Goal: Find contact information: Find contact information

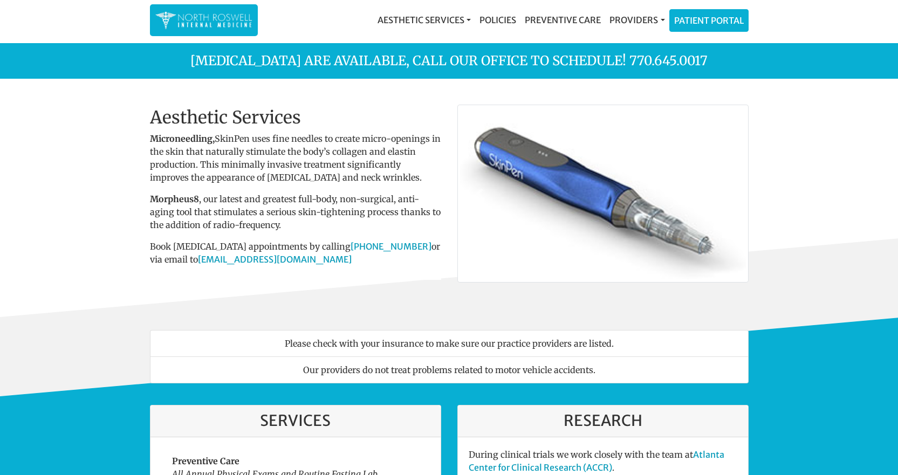
click at [201, 148] on p "Microneedling, SkinPen uses fine needles to create micro-openings in the skin t…" at bounding box center [295, 158] width 291 height 52
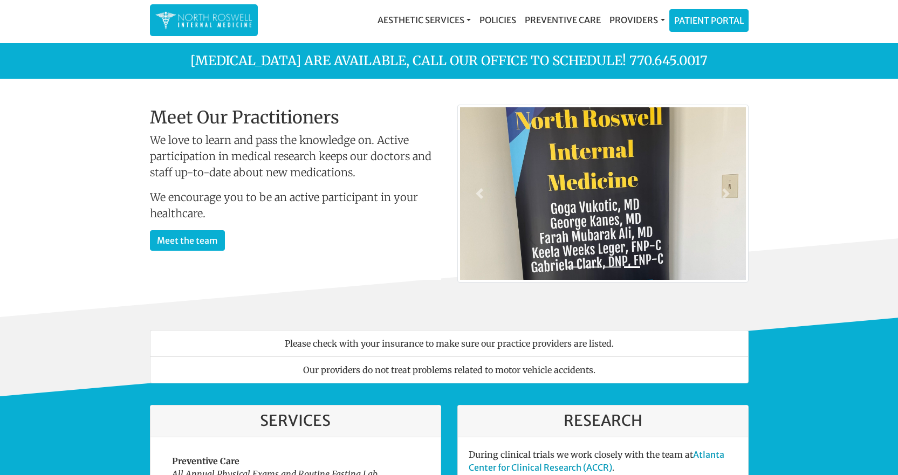
click at [194, 17] on img at bounding box center [203, 20] width 97 height 21
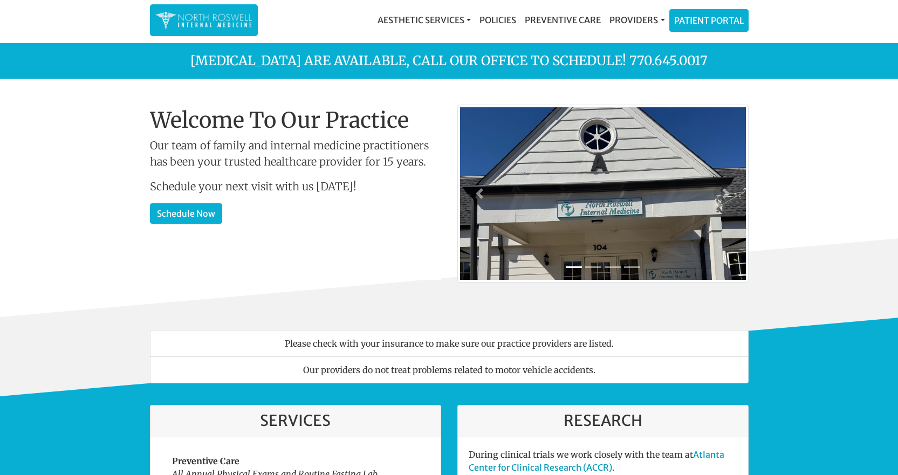
click at [341, 138] on p "Our team of family and internal medicine practitioners has been your trusted he…" at bounding box center [295, 154] width 291 height 32
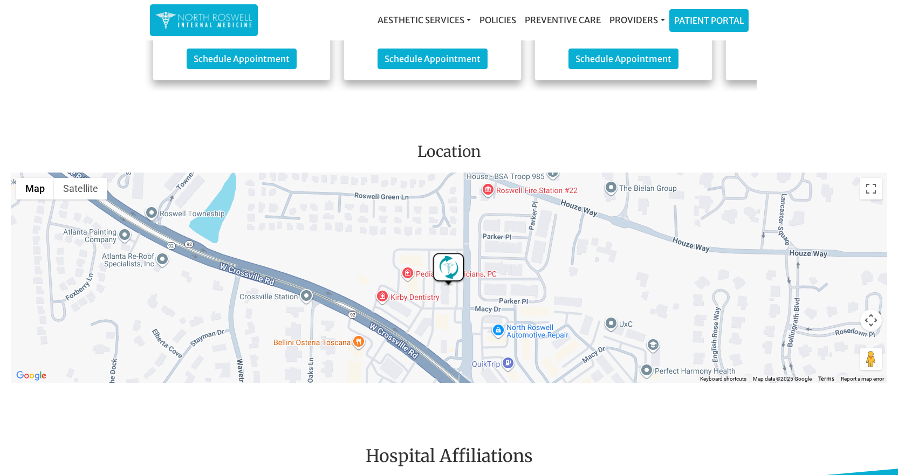
scroll to position [1564, 0]
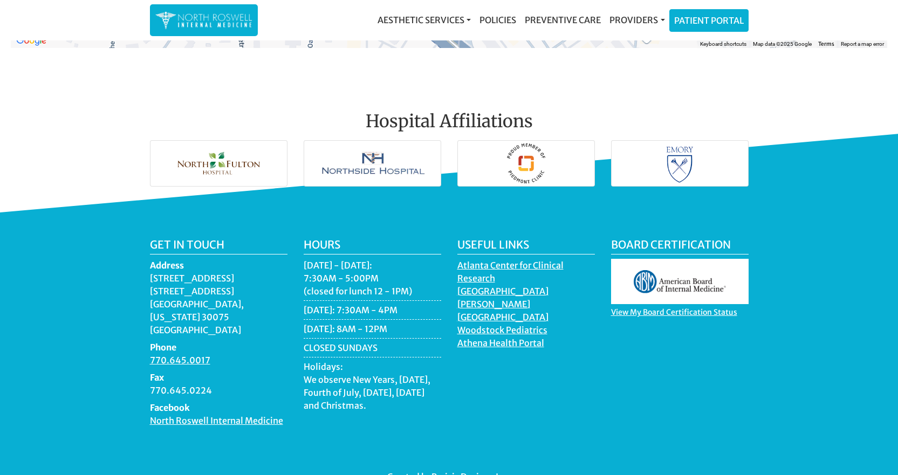
drag, startPoint x: 149, startPoint y: 272, endPoint x: 243, endPoint y: 302, distance: 98.9
click at [243, 302] on div "Get in touch Address [STREET_ADDRESS][US_STATE] Phone 770.645.0017 Fax 770.645.…" at bounding box center [219, 336] width 154 height 197
copy dd "[STREET_ADDRESS][US_STATE]"
